Goal: Task Accomplishment & Management: Use online tool/utility

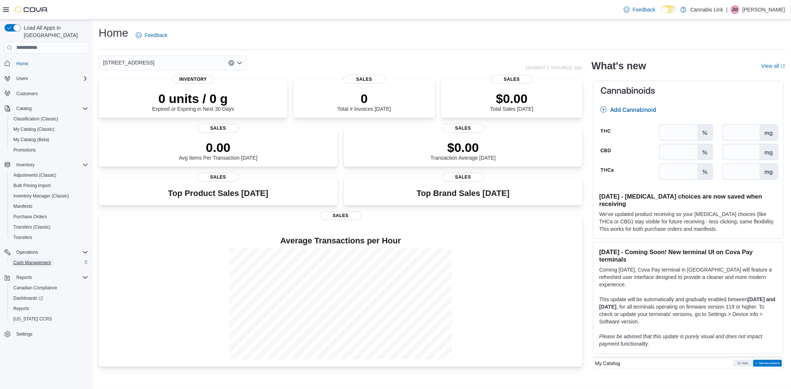
click at [37, 260] on span "Cash Management" at bounding box center [31, 263] width 37 height 6
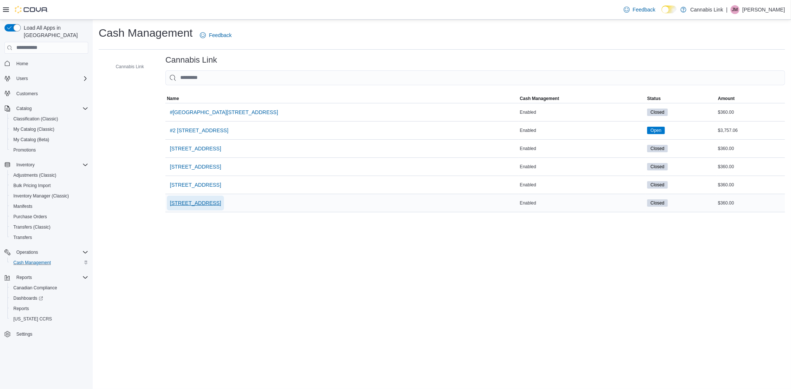
click at [202, 202] on span "[STREET_ADDRESS]" at bounding box center [195, 202] width 51 height 7
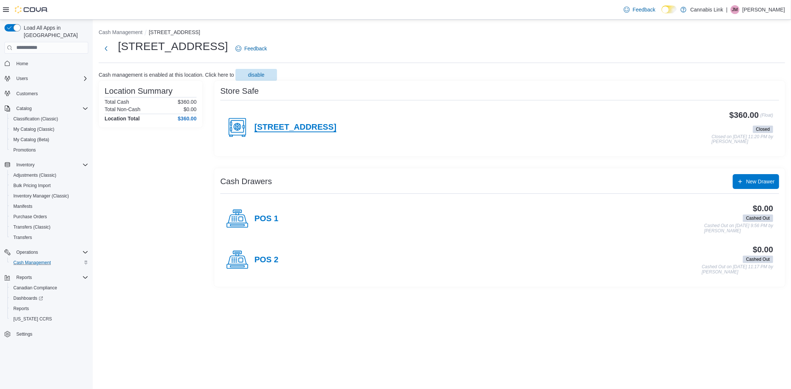
click at [330, 123] on h4 "[STREET_ADDRESS]" at bounding box center [295, 128] width 82 height 10
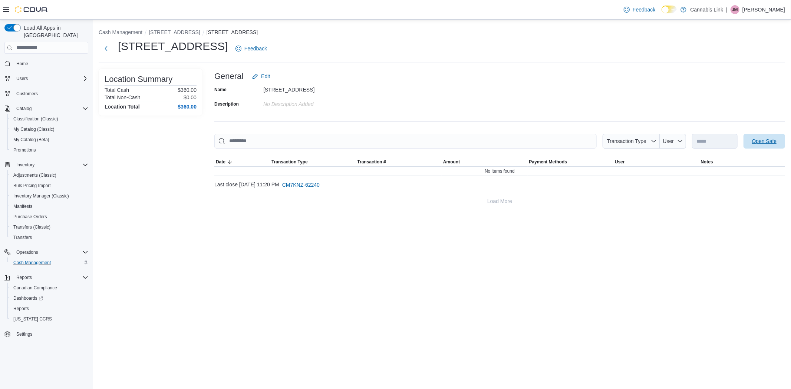
drag, startPoint x: 766, startPoint y: 145, endPoint x: 764, endPoint y: 134, distance: 11.1
click at [766, 145] on span "Open Safe" at bounding box center [764, 141] width 33 height 15
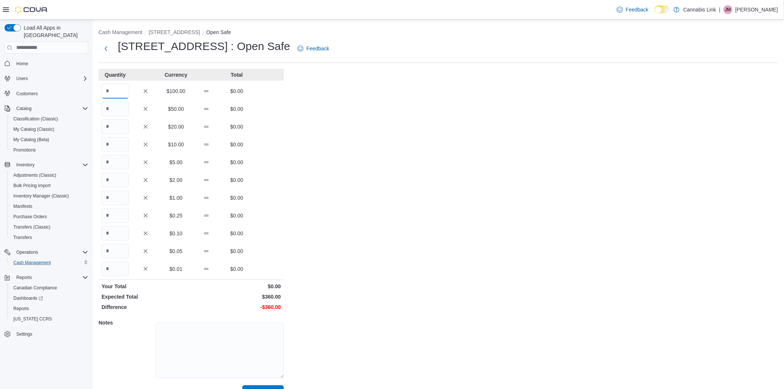
click at [103, 90] on input "Quantity" at bounding box center [115, 91] width 27 height 15
type input "*"
click at [113, 130] on input "Quantity" at bounding box center [115, 126] width 27 height 15
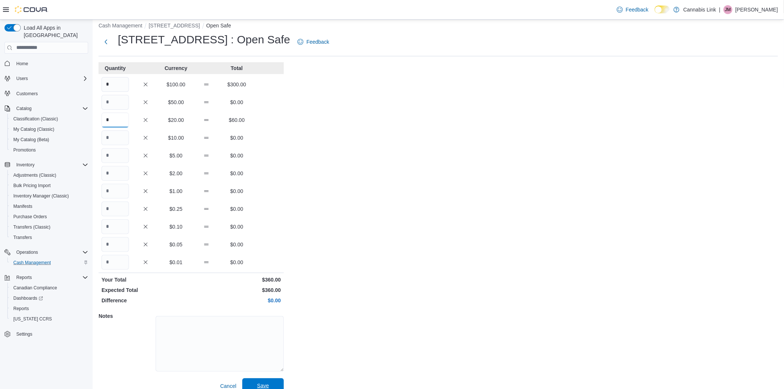
scroll to position [17, 0]
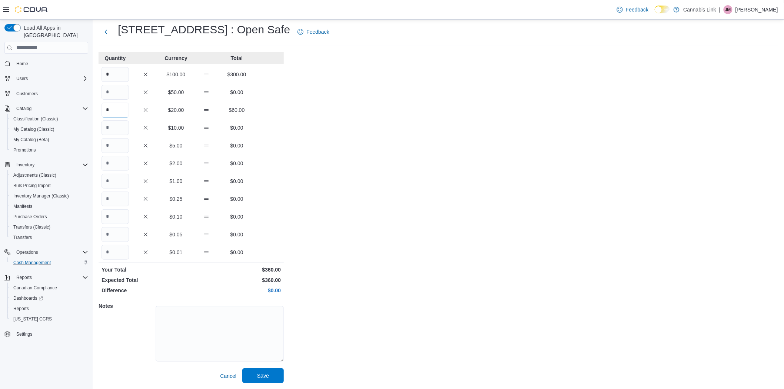
type input "*"
click at [271, 369] on span "Save" at bounding box center [263, 376] width 33 height 15
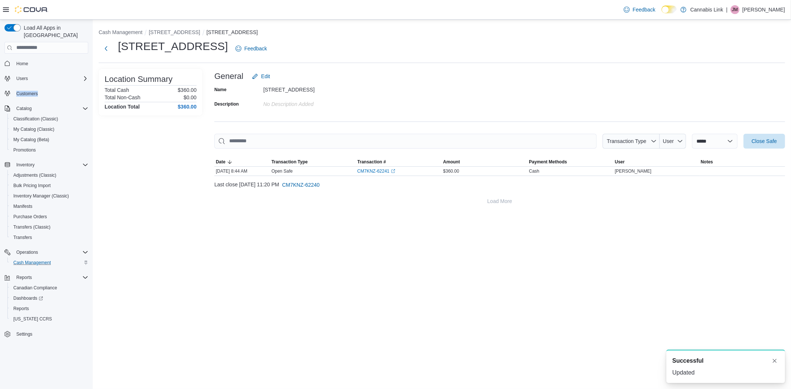
click at [243, 139] on div "**********" at bounding box center [395, 205] width 791 height 370
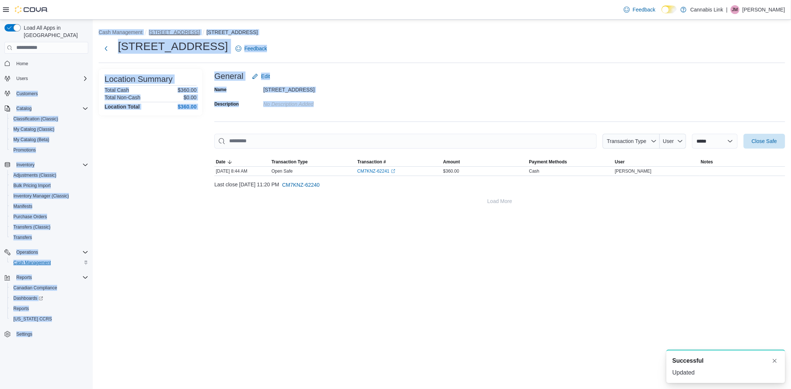
click at [189, 32] on button "[STREET_ADDRESS]" at bounding box center [174, 32] width 51 height 6
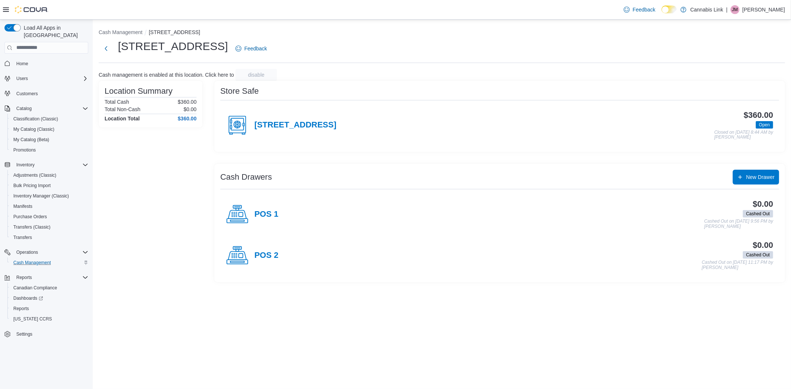
click at [264, 214] on h4 "POS 1" at bounding box center [266, 215] width 24 height 10
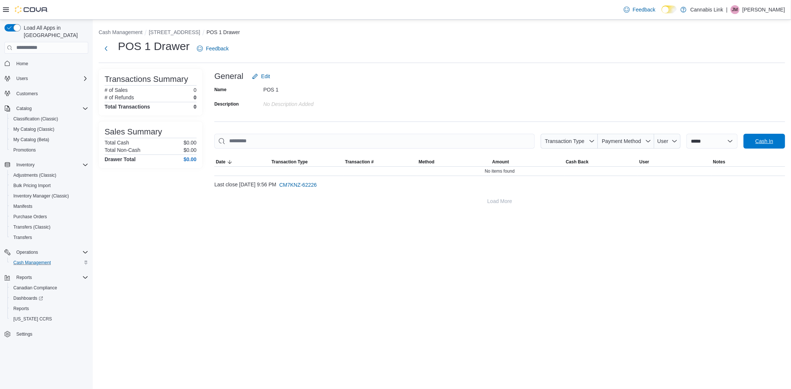
click at [759, 139] on span "Cash In" at bounding box center [764, 141] width 18 height 7
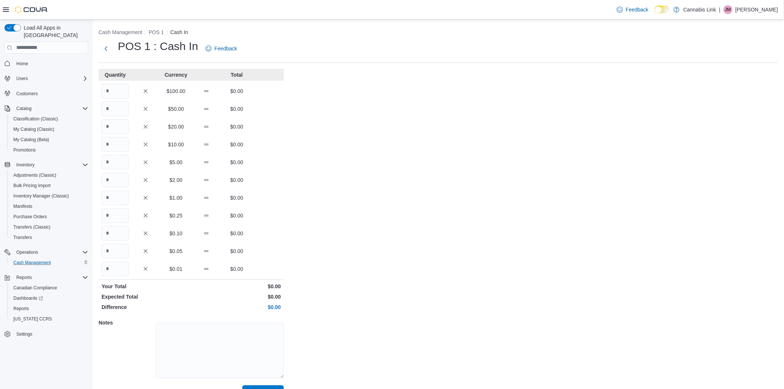
click at [109, 154] on div "Quantity Currency Total $100.00 $0.00 $50.00 $0.00 $20.00 $0.00 $10.00 $0.00 $5…" at bounding box center [191, 234] width 185 height 331
click at [107, 163] on input "Quantity" at bounding box center [115, 162] width 27 height 15
type input "**"
type input "*"
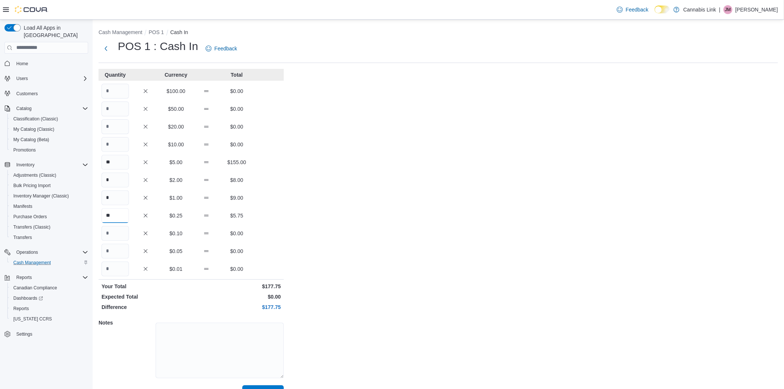
type input "**"
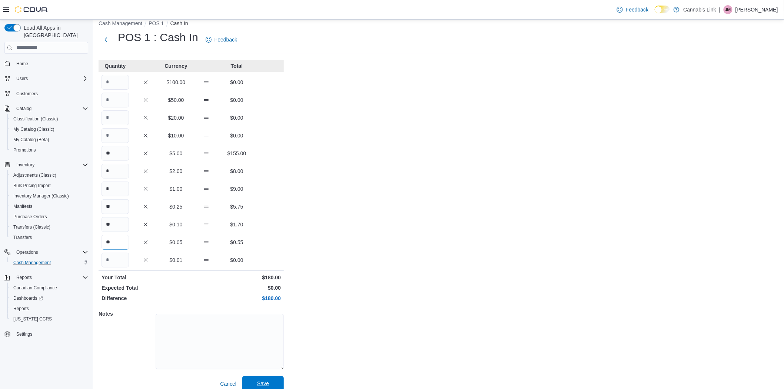
scroll to position [17, 0]
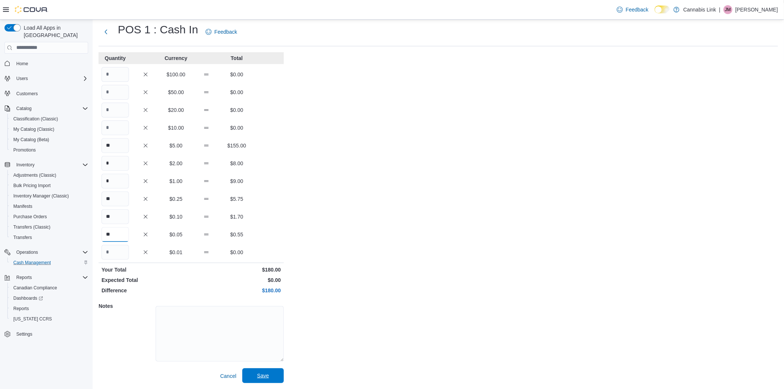
type input "**"
click at [265, 375] on span "Save" at bounding box center [263, 375] width 12 height 7
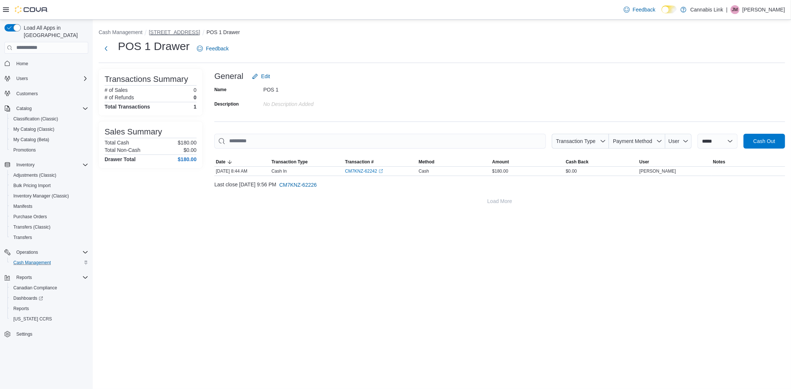
click at [169, 30] on button "[STREET_ADDRESS]" at bounding box center [174, 32] width 51 height 6
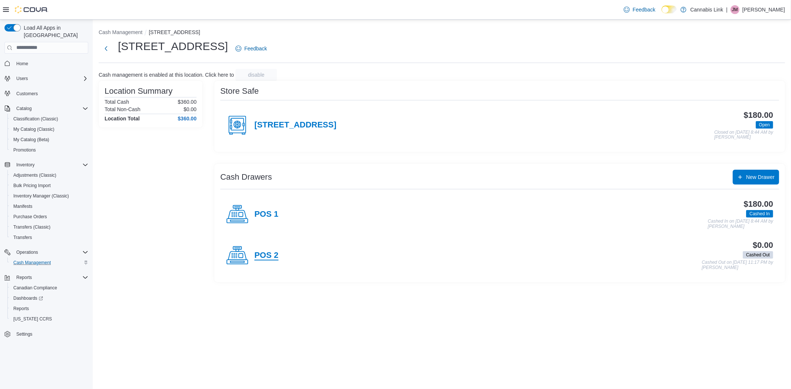
click at [265, 255] on h4 "POS 2" at bounding box center [266, 256] width 24 height 10
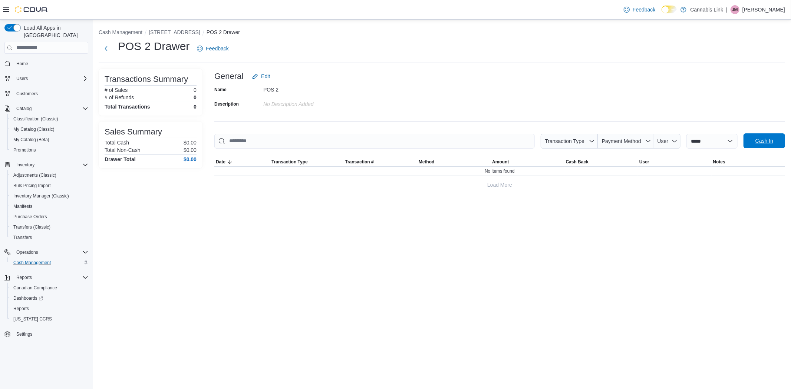
click at [766, 142] on span "Cash In" at bounding box center [764, 140] width 18 height 7
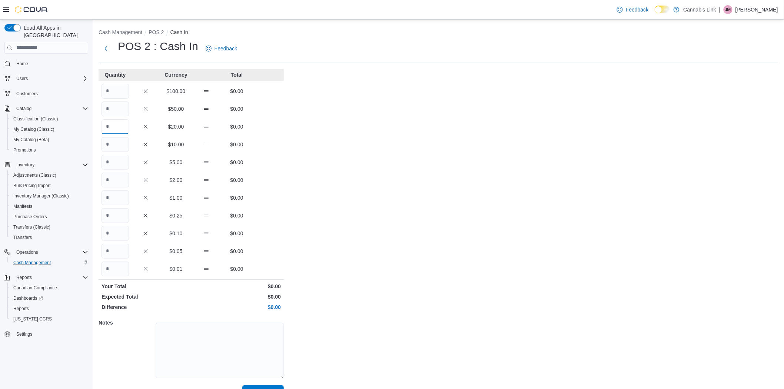
click at [121, 124] on input "Quantity" at bounding box center [115, 126] width 27 height 15
type input "*"
type input "**"
type input "*"
type input "**"
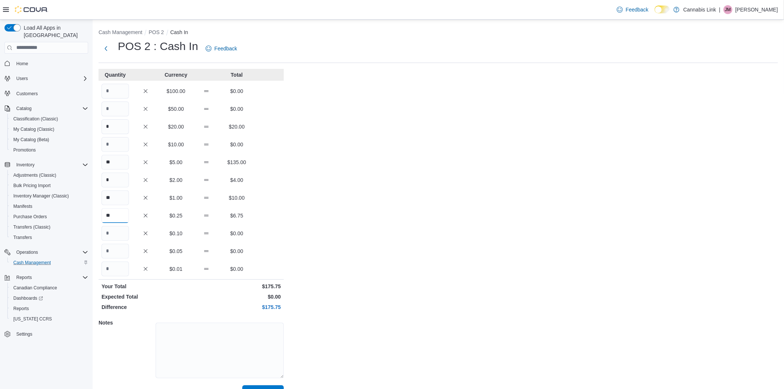
type input "**"
click at [116, 32] on button "Cash Management" at bounding box center [121, 32] width 44 height 6
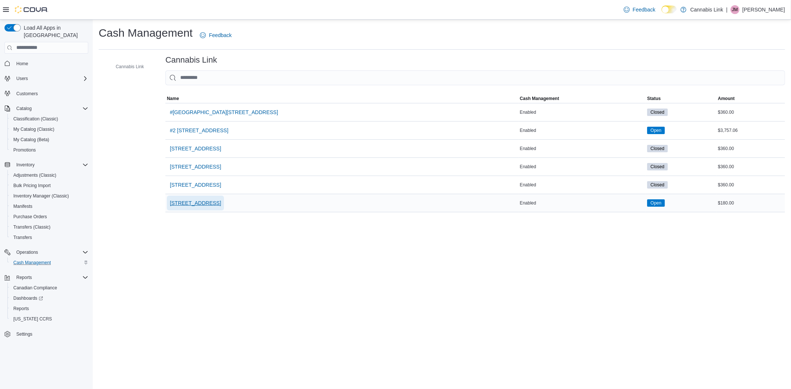
click at [221, 205] on span "[STREET_ADDRESS]" at bounding box center [195, 202] width 51 height 7
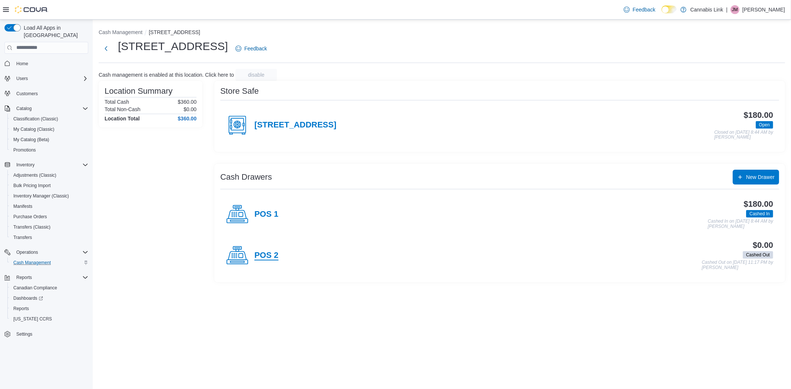
click at [270, 253] on h4 "POS 2" at bounding box center [266, 256] width 24 height 10
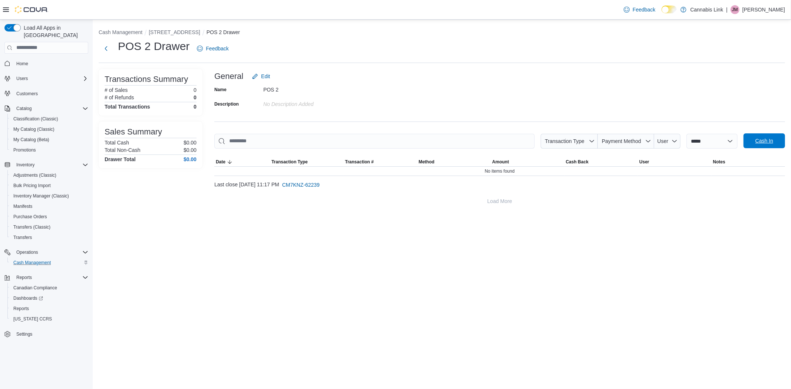
click at [769, 143] on span "Cash In" at bounding box center [764, 140] width 18 height 7
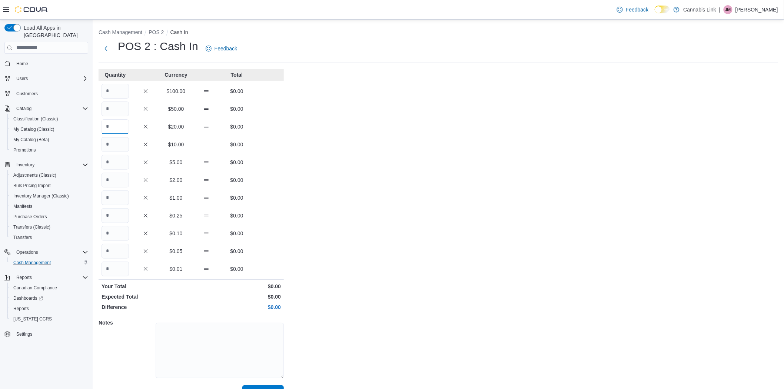
click at [115, 129] on input "Quantity" at bounding box center [115, 126] width 27 height 15
type input "*"
type input "**"
type input "*"
type input "**"
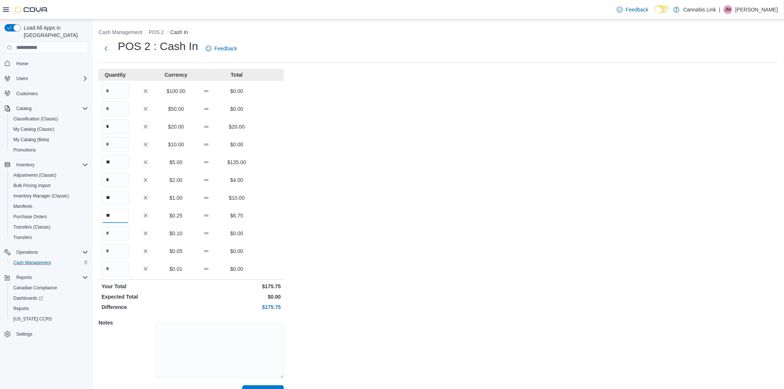
type input "**"
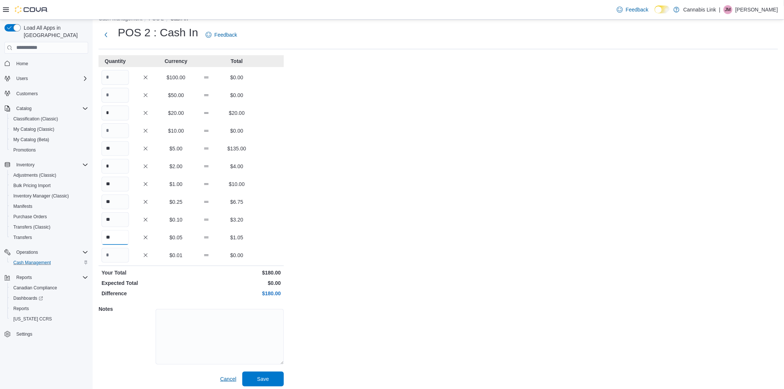
scroll to position [17, 0]
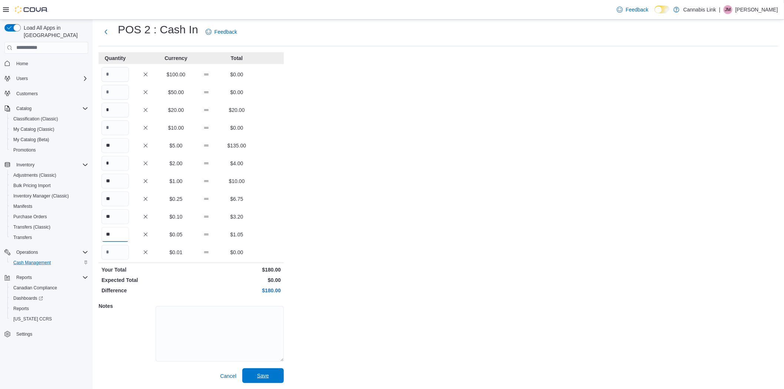
type input "**"
click at [268, 377] on span "Save" at bounding box center [263, 375] width 12 height 7
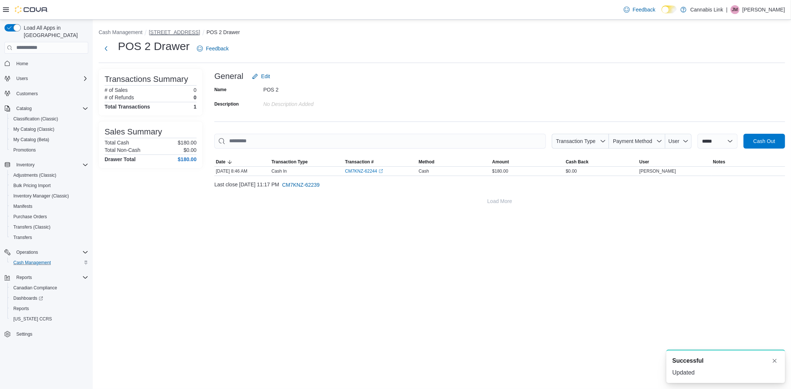
click at [167, 32] on button "[STREET_ADDRESS]" at bounding box center [174, 32] width 51 height 6
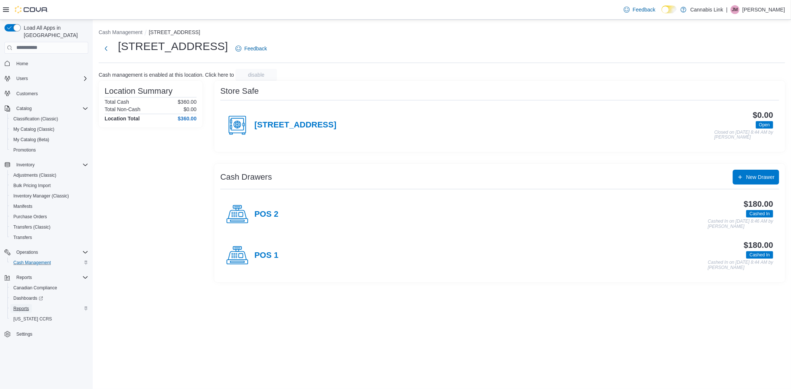
click at [27, 306] on span "Reports" at bounding box center [21, 309] width 16 height 6
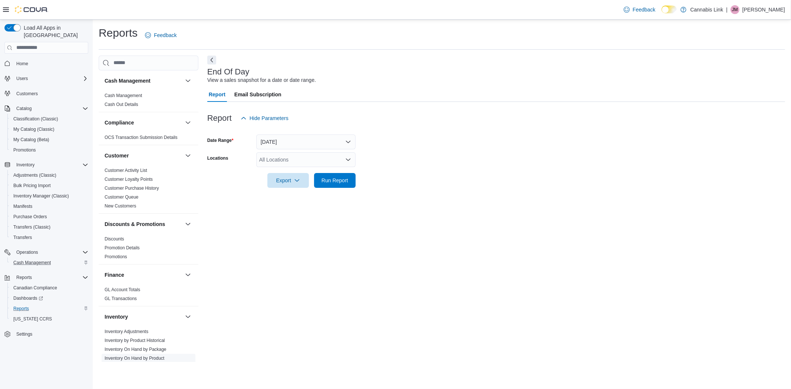
click at [132, 354] on span "Inventory On Hand by Product" at bounding box center [149, 358] width 94 height 9
click at [151, 360] on link "Inventory On Hand by Product" at bounding box center [135, 358] width 60 height 5
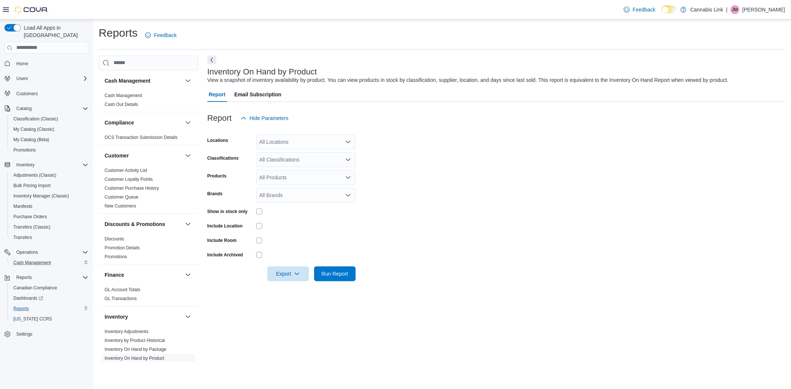
click at [312, 140] on div "All Locations" at bounding box center [305, 142] width 99 height 15
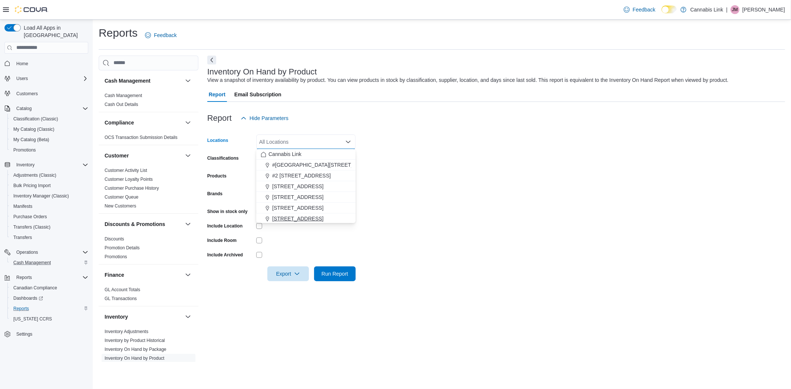
click at [309, 221] on span "[STREET_ADDRESS]" at bounding box center [297, 218] width 51 height 7
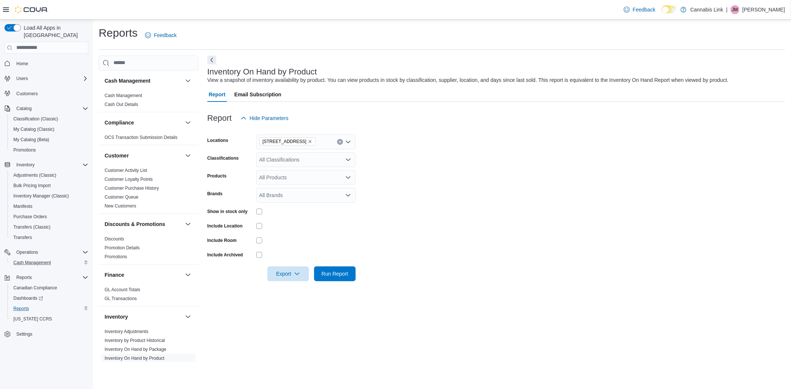
drag, startPoint x: 308, startPoint y: 228, endPoint x: 266, endPoint y: 217, distance: 43.3
click at [308, 229] on div at bounding box center [305, 225] width 99 height 11
click at [334, 272] on span "Run Report" at bounding box center [334, 273] width 27 height 7
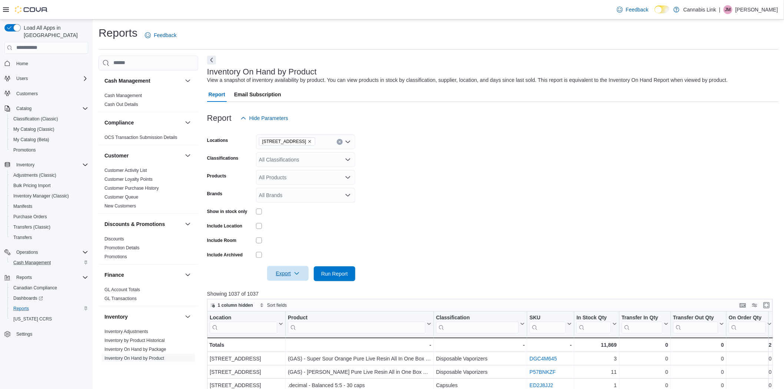
click at [295, 273] on icon "button" at bounding box center [297, 274] width 6 height 6
click at [292, 288] on span "Export to Excel" at bounding box center [288, 288] width 33 height 6
